Goal: Information Seeking & Learning: Learn about a topic

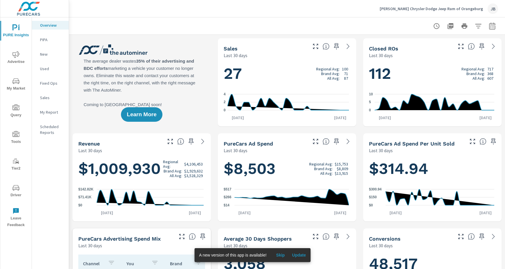
scroll to position [1, 0]
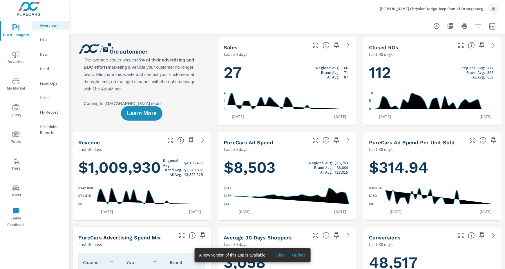
click at [387, 47] on h5 "Closed ROs" at bounding box center [383, 47] width 29 height 6
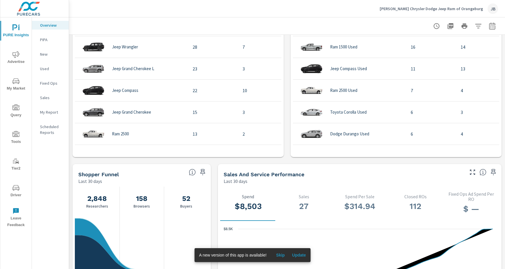
scroll to position [126, 0]
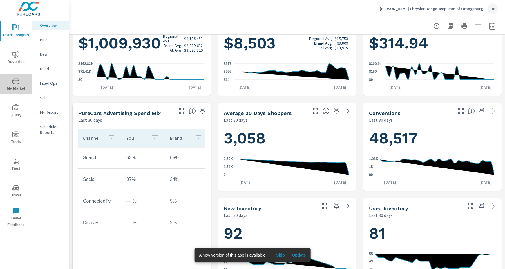
click at [11, 84] on span "My Market" at bounding box center [16, 85] width 28 height 14
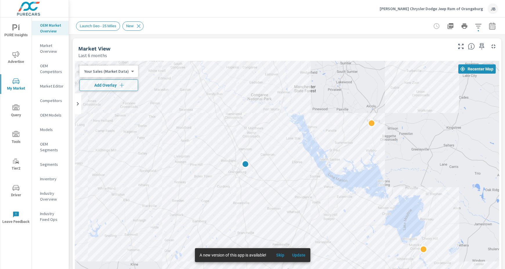
drag, startPoint x: 257, startPoint y: 169, endPoint x: 163, endPoint y: 163, distance: 94.3
click at [164, 163] on div at bounding box center [287, 179] width 425 height 236
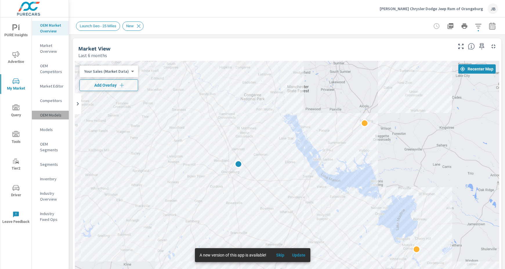
click at [48, 114] on p "OEM Models" at bounding box center [52, 115] width 24 height 6
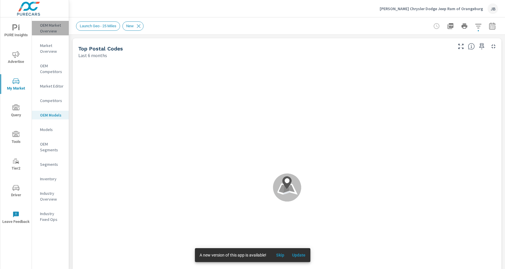
click at [47, 28] on p "OEM Market Overview" at bounding box center [52, 28] width 24 height 12
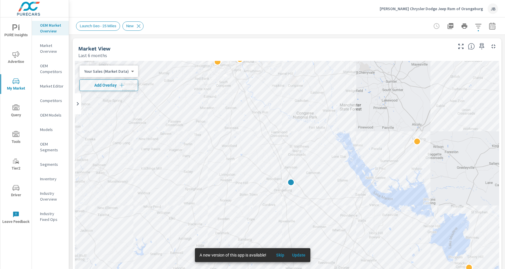
click at [130, 71] on body "PURE Insights Advertise My Market Query Tools Tier2 Driver Leave Feedback OEM M…" at bounding box center [252, 134] width 505 height 269
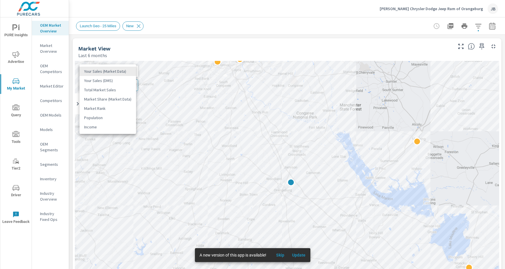
click at [112, 100] on li "Market Share (Market Data)" at bounding box center [108, 99] width 57 height 9
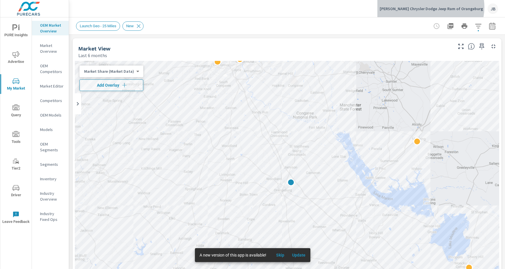
click at [451, 7] on p "Tony T Chrysler Dodge Jeep Ram of Orangeburg" at bounding box center [431, 8] width 103 height 5
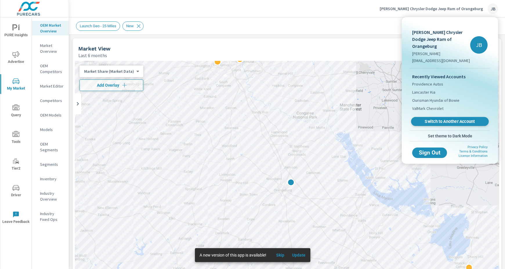
click at [438, 119] on span "Switch to Another Account" at bounding box center [450, 122] width 71 height 6
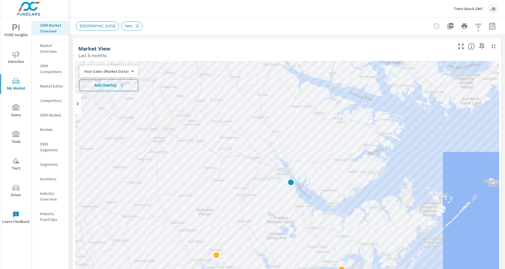
click at [121, 85] on icon "button" at bounding box center [122, 85] width 4 height 4
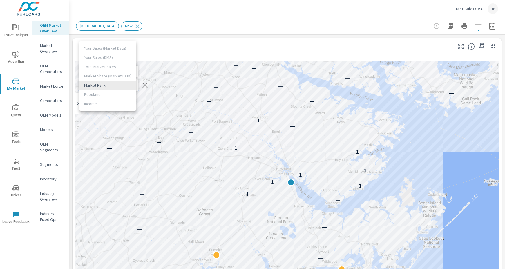
click at [130, 87] on body "PURE Insights Advertise My Market Query Tools Tier2 Driver Leave Feedback OEM M…" at bounding box center [252, 134] width 505 height 269
click at [192, 41] on div at bounding box center [252, 134] width 505 height 269
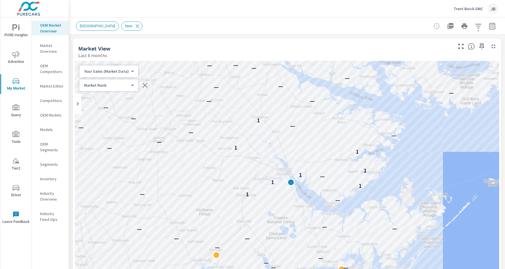
click at [129, 70] on body "PURE Insights Advertise My Market Query Tools Tier2 Driver Leave Feedback OEM M…" at bounding box center [252, 134] width 505 height 269
click at [102, 90] on li "Total Market Sales" at bounding box center [108, 89] width 57 height 9
click at [122, 69] on body "PURE Insights Advertise My Market Query Tools Tier2 Driver Leave Feedback OEM M…" at bounding box center [252, 134] width 505 height 269
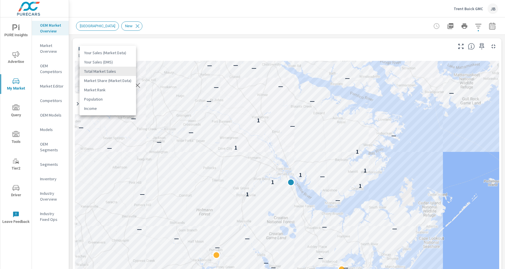
click at [111, 50] on li "Your Sales (Market Data)" at bounding box center [108, 52] width 57 height 9
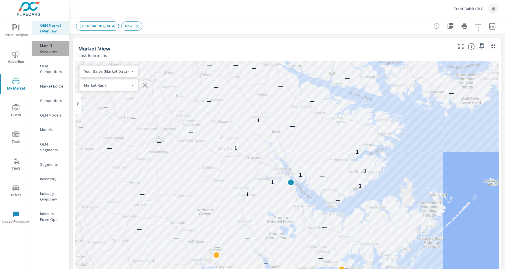
click at [46, 50] on p "Market Overview" at bounding box center [52, 49] width 24 height 12
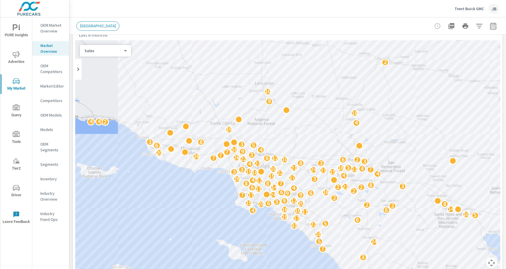
scroll to position [21, 0]
click at [123, 55] on div "Sales 0 ​" at bounding box center [105, 51] width 51 height 12
click at [125, 51] on body "PURE Insights Advertise My Market Query Tools Tier2 Driver Leave Feedback OEM M…" at bounding box center [252, 134] width 505 height 269
click at [125, 50] on li "Sales" at bounding box center [103, 50] width 46 height 9
click at [51, 69] on p "OEM Competitors" at bounding box center [52, 69] width 24 height 12
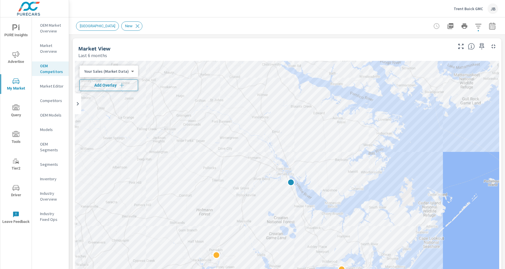
click at [119, 86] on icon "button" at bounding box center [122, 85] width 6 height 6
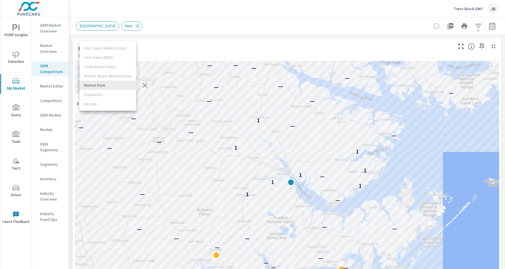
click at [125, 86] on body "PURE Insights Advertise My Market Query Tools Tier2 Driver Leave Feedback OEM M…" at bounding box center [252, 134] width 505 height 269
click at [216, 40] on div at bounding box center [252, 134] width 505 height 269
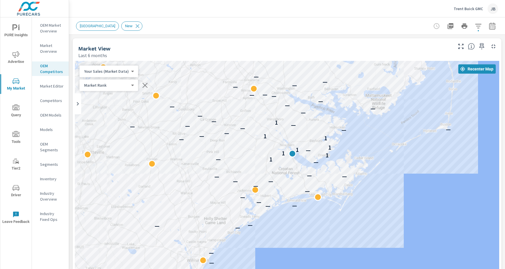
click at [41, 101] on p "Competitors" at bounding box center [52, 101] width 24 height 6
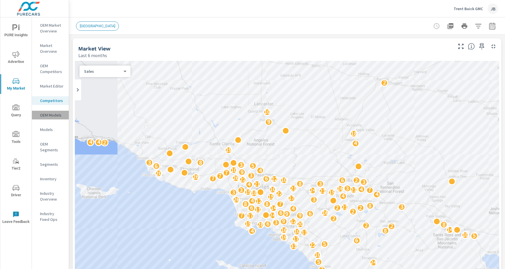
click at [48, 117] on p "OEM Models" at bounding box center [52, 115] width 24 height 6
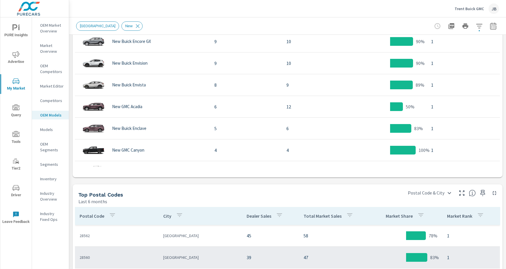
scroll to position [17, 0]
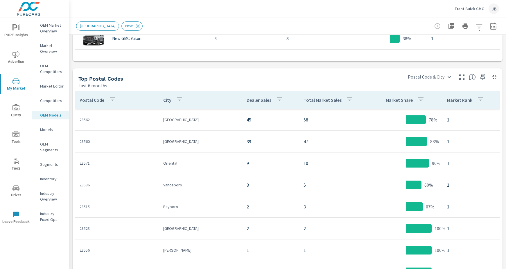
scroll to position [489, 0]
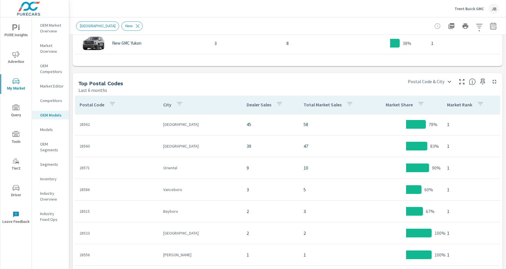
click at [460, 6] on p "Trent Buick GMC" at bounding box center [468, 8] width 29 height 5
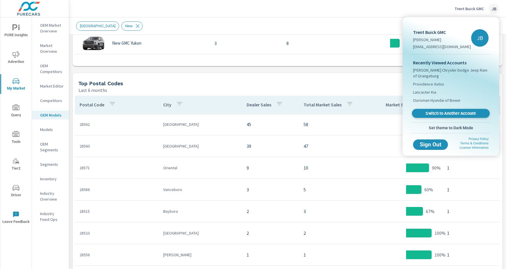
click at [448, 114] on span "Switch to Another Account" at bounding box center [450, 114] width 71 height 6
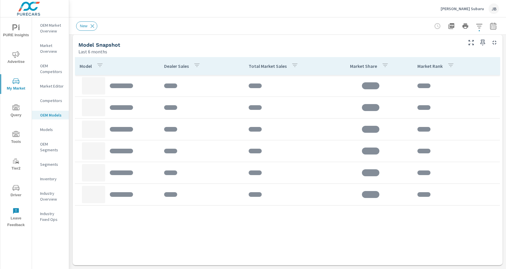
scroll to position [307, 0]
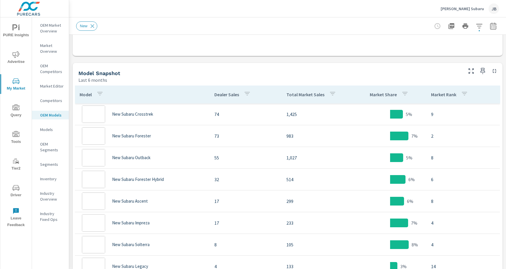
scroll to position [238, 0]
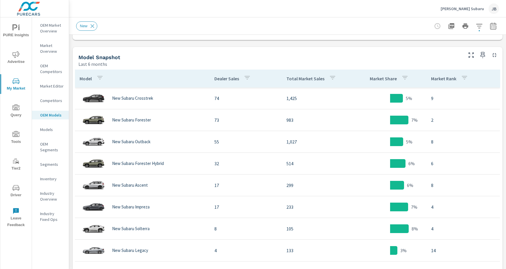
scroll to position [278, 0]
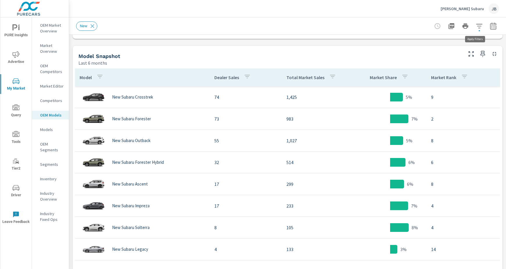
click at [476, 24] on icon "button" at bounding box center [479, 26] width 6 height 4
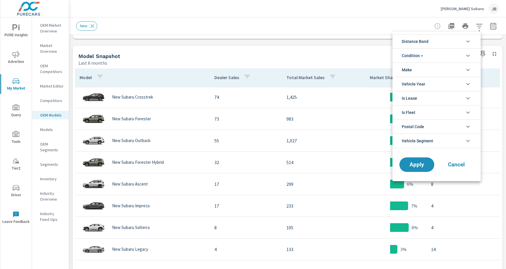
click at [469, 56] on icon "filter options" at bounding box center [467, 55] width 7 height 7
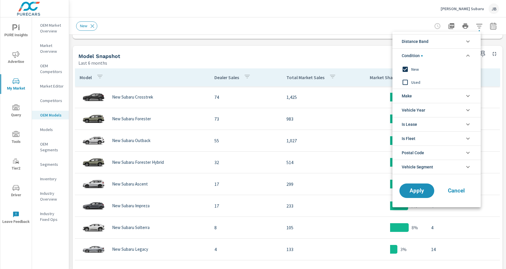
click at [469, 56] on icon "filter options" at bounding box center [467, 55] width 7 height 7
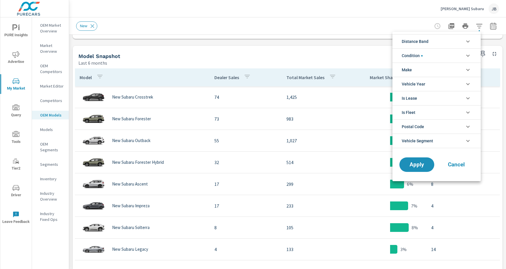
click at [471, 42] on icon "filter options" at bounding box center [467, 41] width 7 height 7
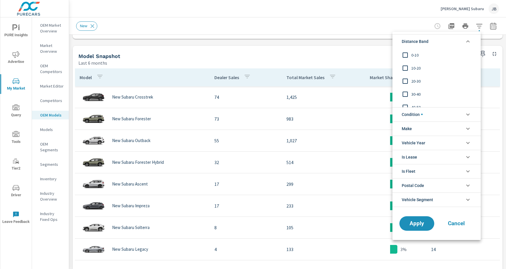
click at [471, 42] on li "Distance Band" at bounding box center [436, 41] width 88 height 14
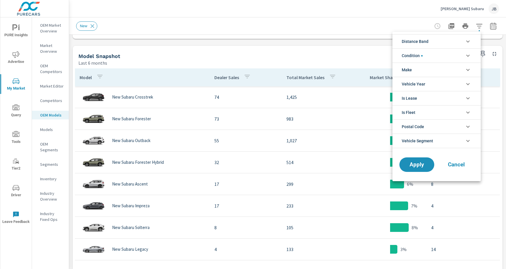
click at [468, 71] on icon "filter options" at bounding box center [467, 70] width 3 height 2
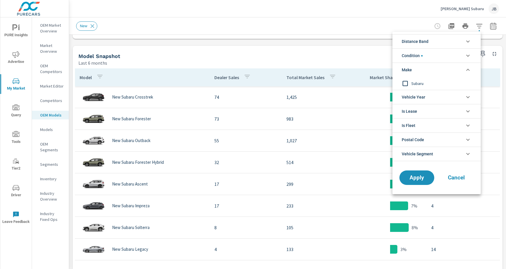
click at [468, 71] on icon "filter options" at bounding box center [467, 69] width 7 height 7
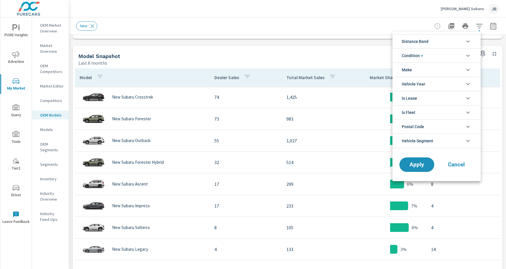
click at [471, 142] on icon "filter options" at bounding box center [467, 141] width 7 height 7
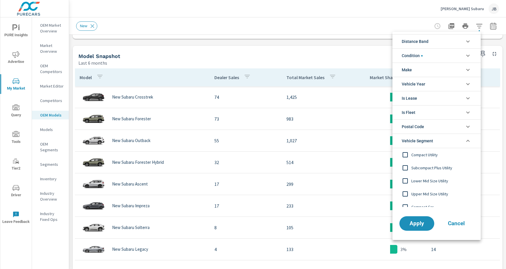
click at [471, 142] on li "Vehicle Segment" at bounding box center [436, 141] width 88 height 15
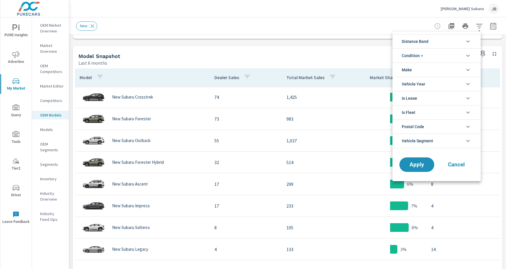
click at [343, 26] on div at bounding box center [253, 134] width 506 height 269
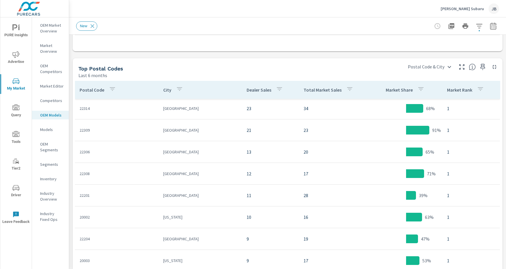
scroll to position [527, 0]
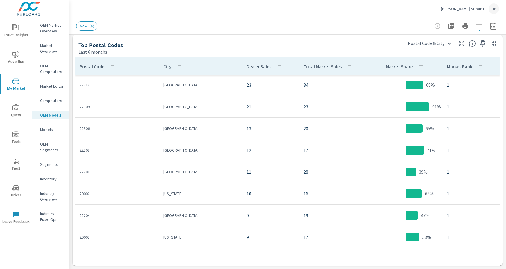
click at [49, 27] on p "OEM Market Overview" at bounding box center [52, 28] width 24 height 12
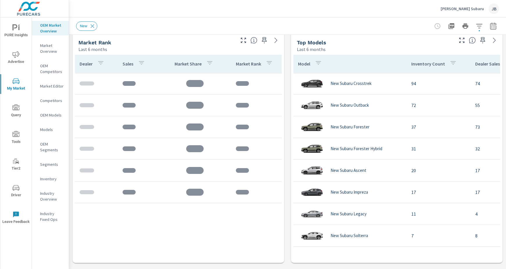
scroll to position [285, 0]
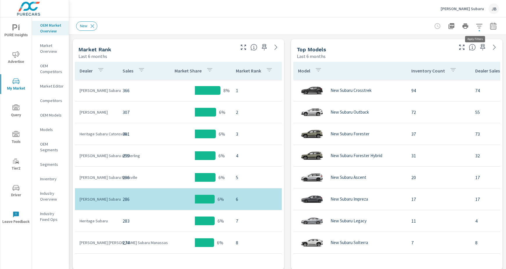
click at [478, 30] on span "button" at bounding box center [478, 30] width 1 height 1
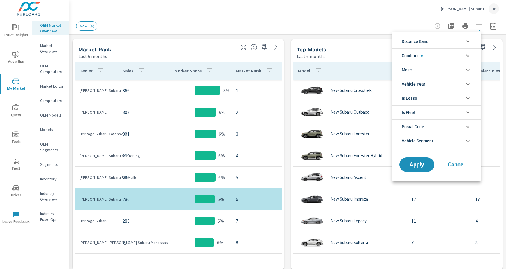
click at [350, 31] on div at bounding box center [253, 134] width 506 height 269
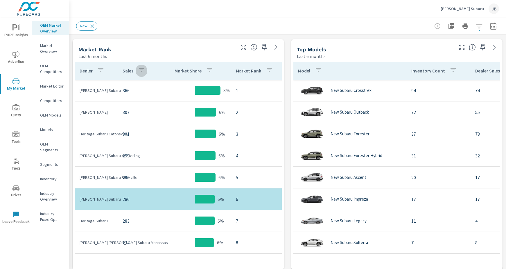
click at [142, 68] on icon "button" at bounding box center [141, 69] width 5 height 3
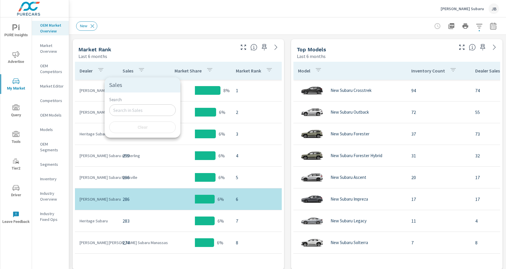
click at [170, 54] on div at bounding box center [253, 134] width 506 height 269
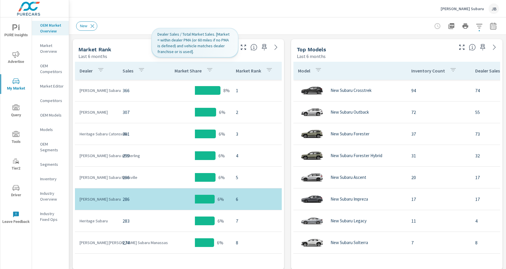
click at [211, 74] on div "button" at bounding box center [209, 70] width 7 height 9
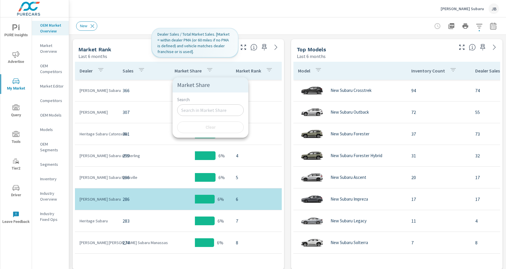
click at [199, 105] on input "Search" at bounding box center [210, 111] width 66 height 12
click at [136, 39] on div at bounding box center [253, 134] width 506 height 269
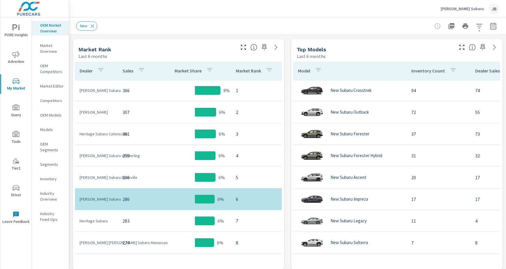
click at [477, 26] on icon "button" at bounding box center [479, 26] width 7 height 7
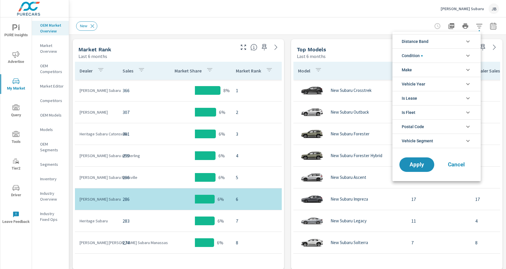
click at [445, 56] on li "Condition" at bounding box center [436, 55] width 88 height 14
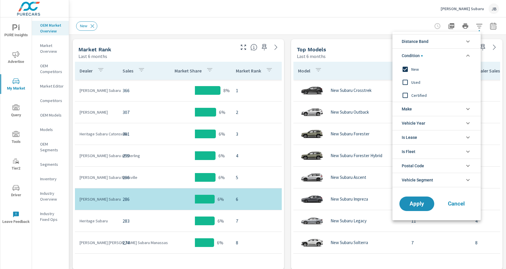
click at [445, 55] on li "Condition" at bounding box center [436, 55] width 88 height 14
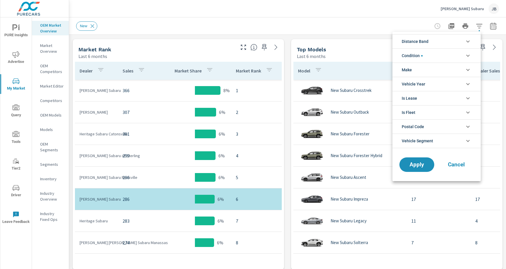
click at [446, 69] on li "Make" at bounding box center [436, 70] width 88 height 14
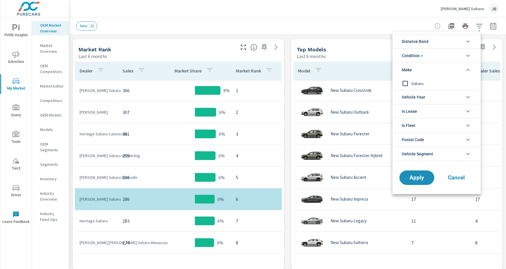
click at [404, 83] on input "filter options" at bounding box center [405, 84] width 12 height 12
click at [409, 179] on span "Apply" at bounding box center [417, 178] width 24 height 6
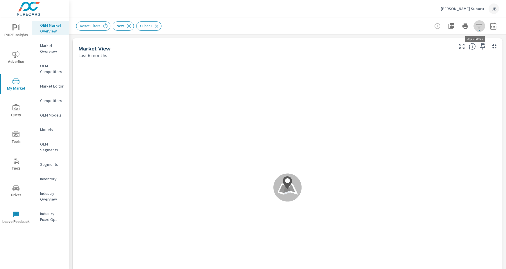
click at [476, 28] on icon "button" at bounding box center [479, 26] width 7 height 7
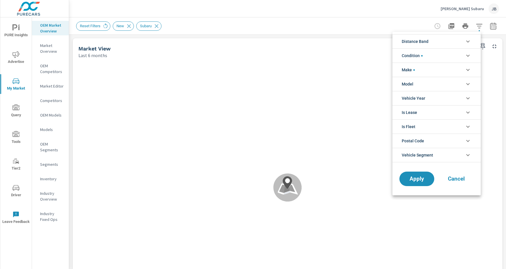
click at [470, 141] on icon "filter options" at bounding box center [467, 141] width 7 height 7
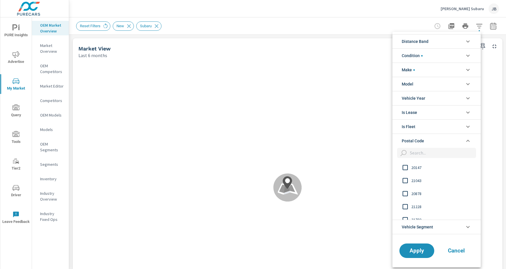
click at [469, 142] on icon "filter options" at bounding box center [467, 141] width 7 height 7
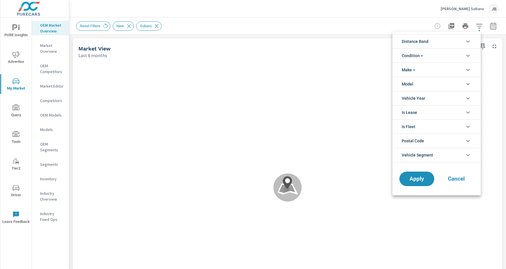
click at [470, 155] on icon "filter options" at bounding box center [467, 155] width 7 height 7
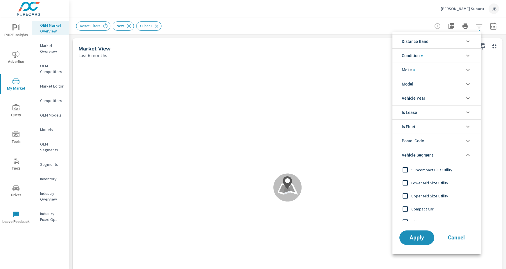
scroll to position [33, 0]
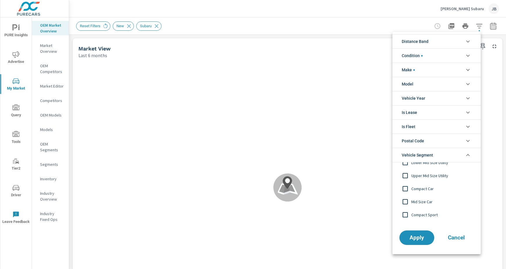
click at [386, 20] on div at bounding box center [253, 134] width 506 height 269
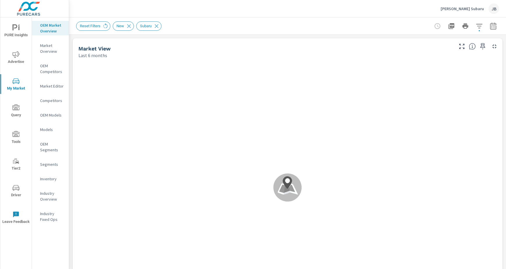
click at [476, 26] on icon "button" at bounding box center [479, 26] width 7 height 7
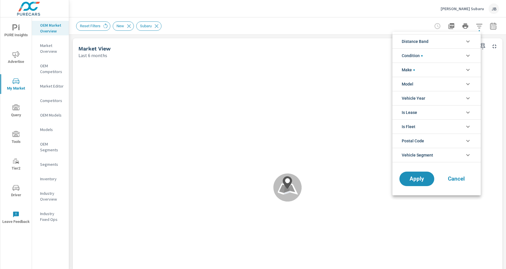
click at [468, 42] on icon "filter options" at bounding box center [467, 42] width 3 height 2
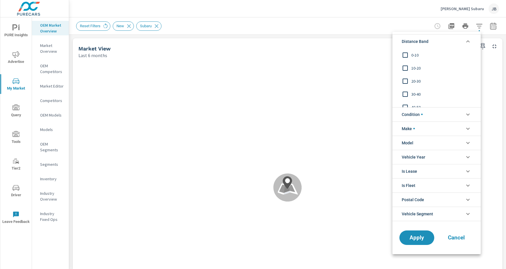
click at [406, 68] on input "filter options" at bounding box center [405, 68] width 12 height 12
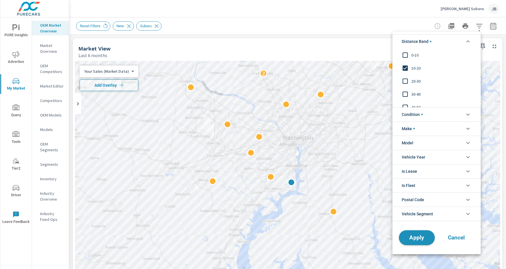
click at [419, 240] on span "Apply" at bounding box center [417, 238] width 24 height 6
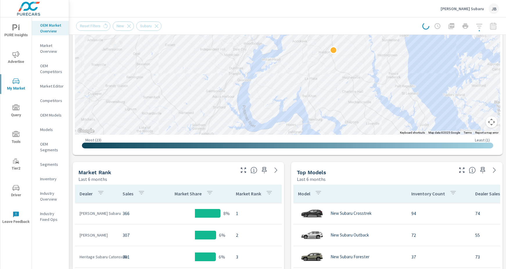
scroll to position [243, 0]
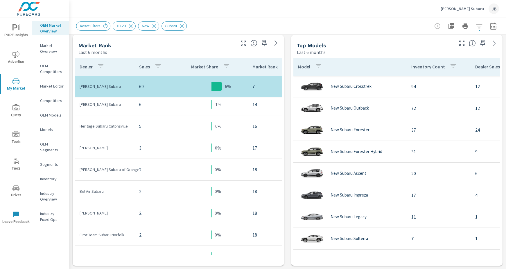
scroll to position [30, 0]
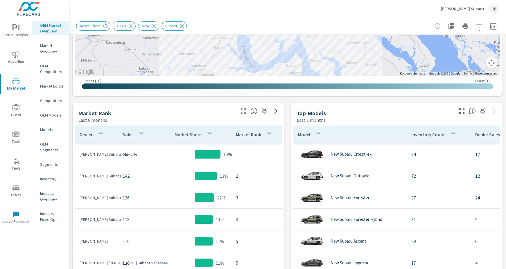
scroll to position [221, 0]
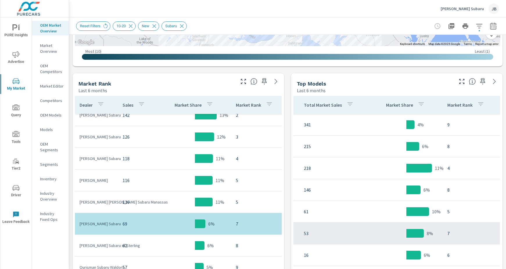
scroll to position [0, 235]
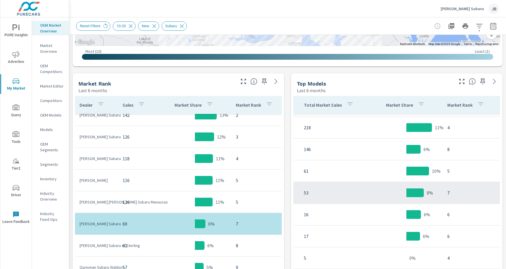
scroll to position [24, 235]
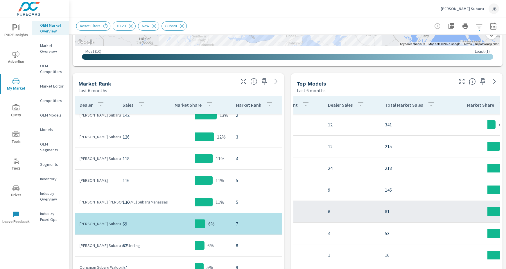
scroll to position [0, 146]
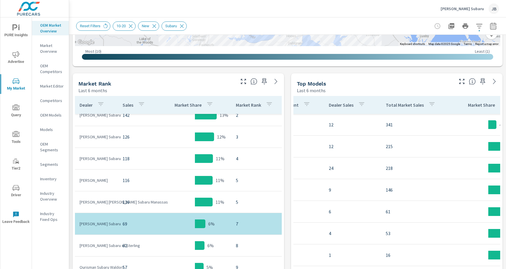
click at [466, 6] on p "Beyer Subaru" at bounding box center [461, 8] width 43 height 5
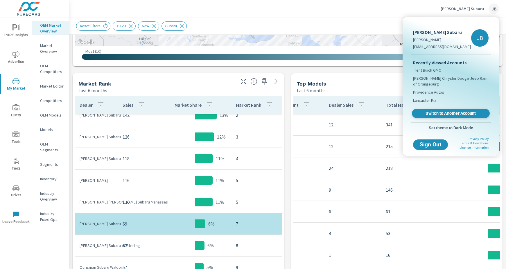
click at [443, 112] on span "Switch to Another Account" at bounding box center [450, 114] width 71 height 6
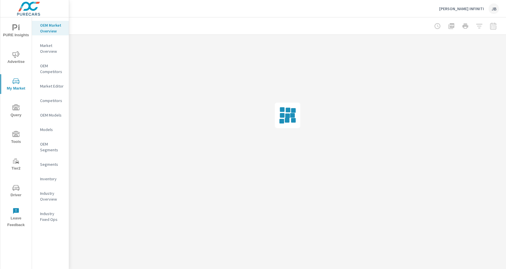
click at [14, 191] on icon "nav menu" at bounding box center [15, 188] width 7 height 7
click at [39, 47] on div "Market Overview" at bounding box center [50, 48] width 37 height 15
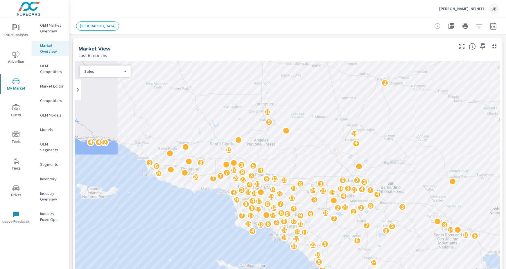
click at [16, 37] on span "PURE Insights" at bounding box center [16, 31] width 28 height 14
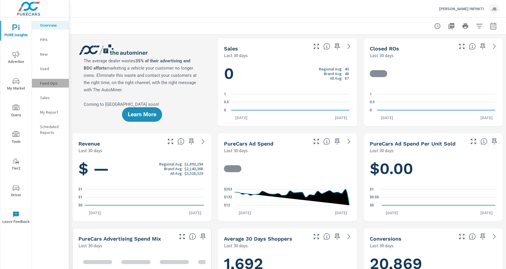
click at [46, 83] on p "Fixed Ops" at bounding box center [52, 83] width 24 height 6
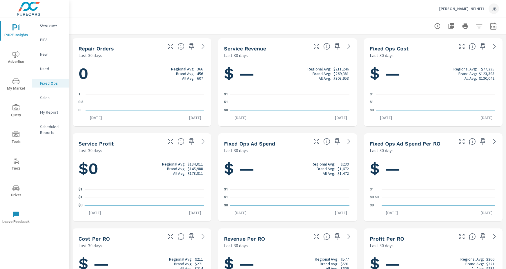
click at [48, 53] on p "New" at bounding box center [52, 54] width 24 height 6
